Goal: Book appointment/travel/reservation

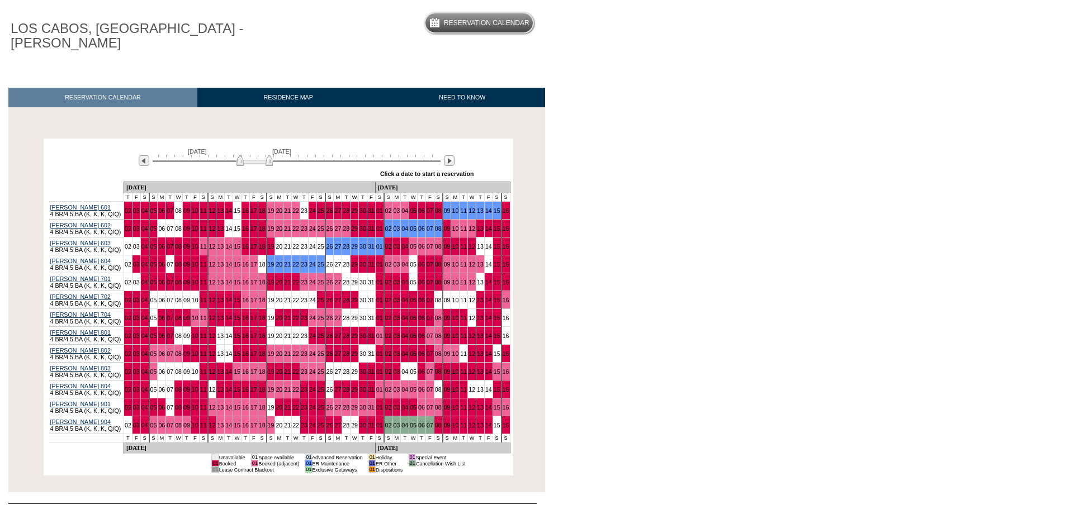
scroll to position [112, 0]
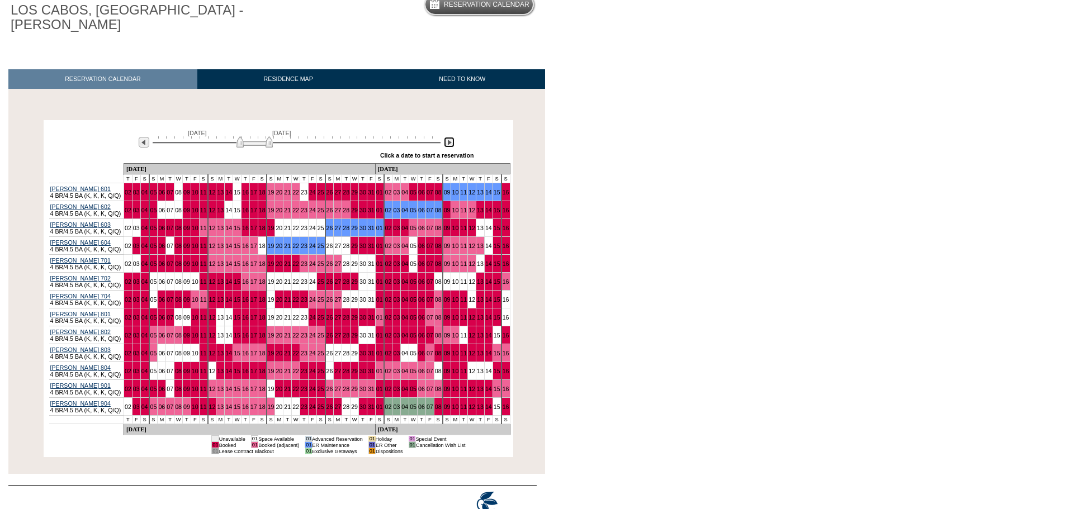
click at [448, 137] on img at bounding box center [449, 142] width 11 height 11
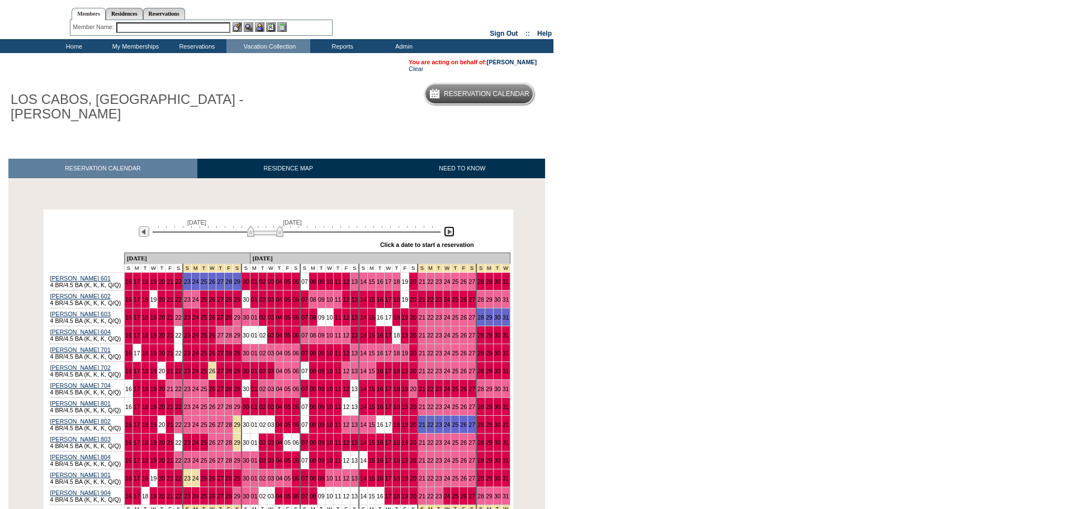
scroll to position [0, 0]
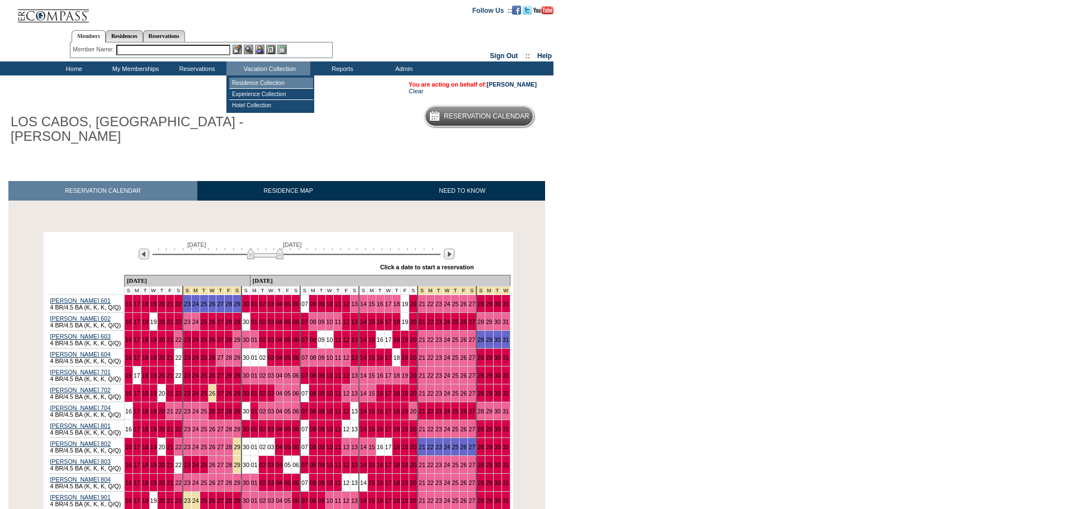
click at [277, 80] on td "Residence Collection" at bounding box center [271, 83] width 84 height 11
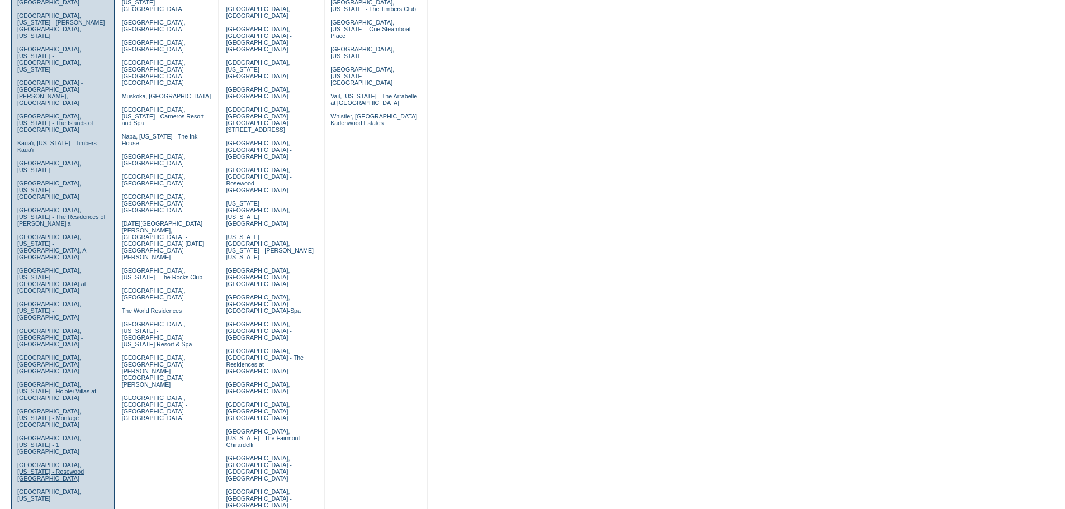
scroll to position [335, 0]
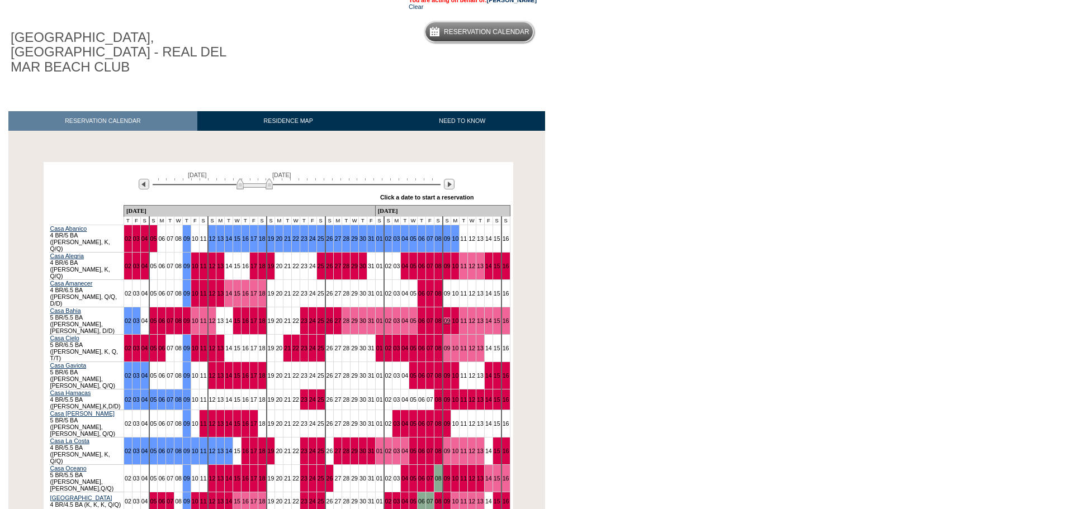
scroll to position [154, 0]
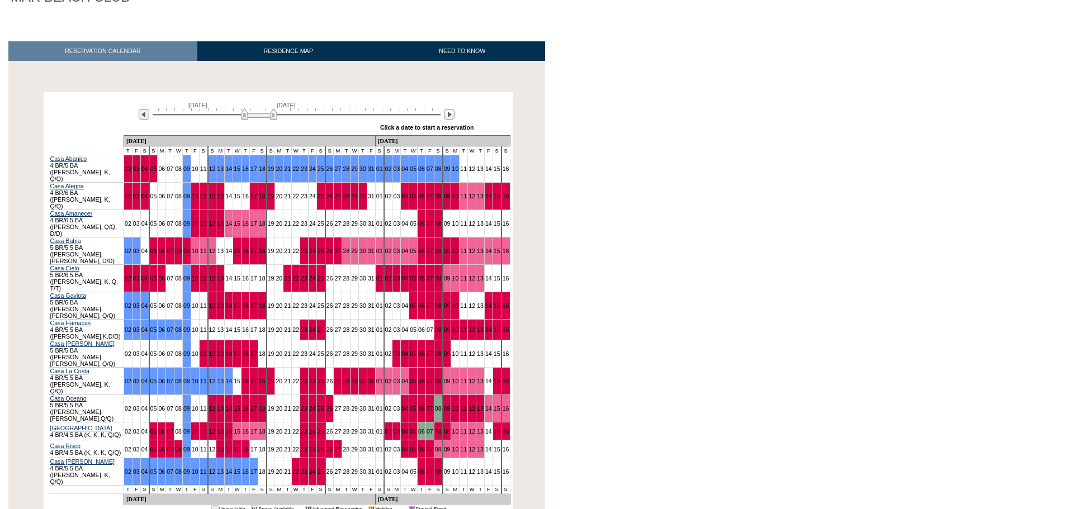
click at [273, 108] on img at bounding box center [259, 113] width 36 height 11
